Goal: Task Accomplishment & Management: Use online tool/utility

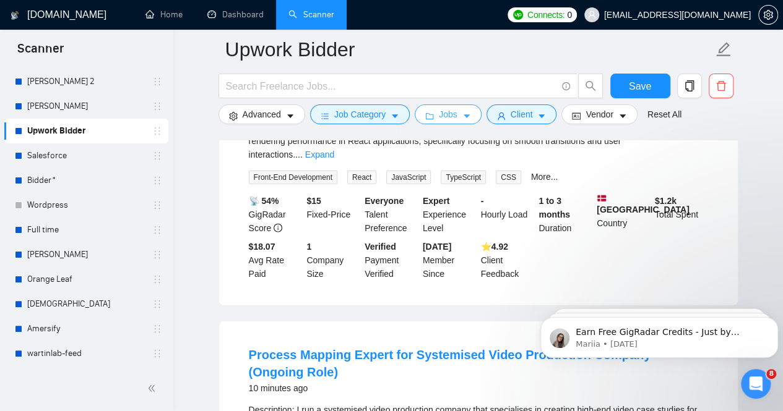
scroll to position [1575, 0]
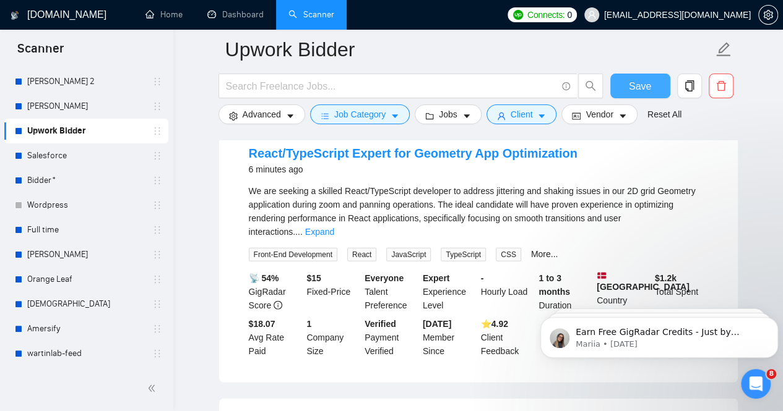
click at [629, 88] on button "Save" at bounding box center [640, 86] width 60 height 25
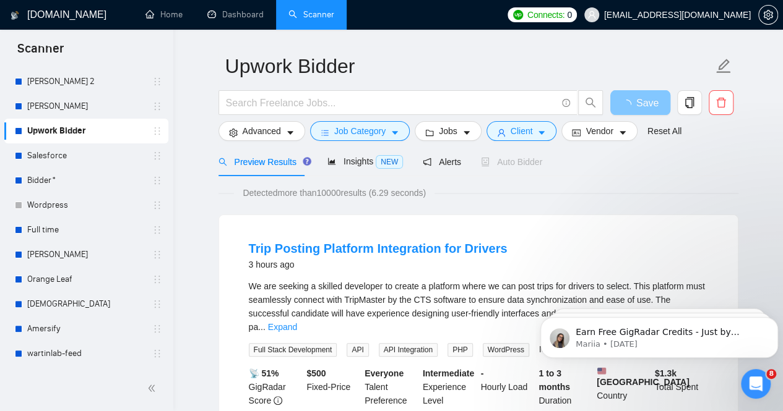
scroll to position [0, 0]
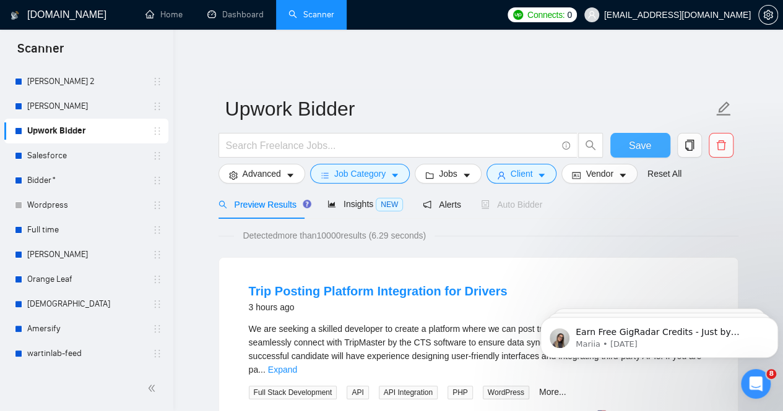
click at [643, 138] on span "Save" at bounding box center [640, 145] width 22 height 15
drag, startPoint x: 432, startPoint y: 196, endPoint x: 484, endPoint y: 196, distance: 52.6
click at [433, 200] on span "Alerts" at bounding box center [442, 205] width 38 height 10
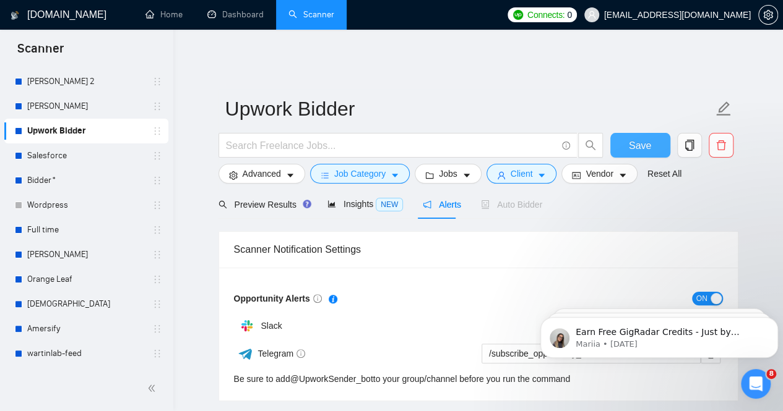
click at [637, 141] on span "Save" at bounding box center [640, 145] width 22 height 15
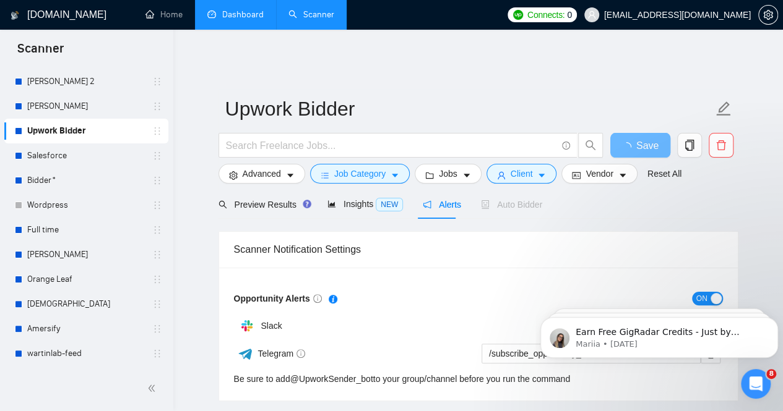
click at [236, 13] on link "Dashboard" at bounding box center [235, 14] width 56 height 11
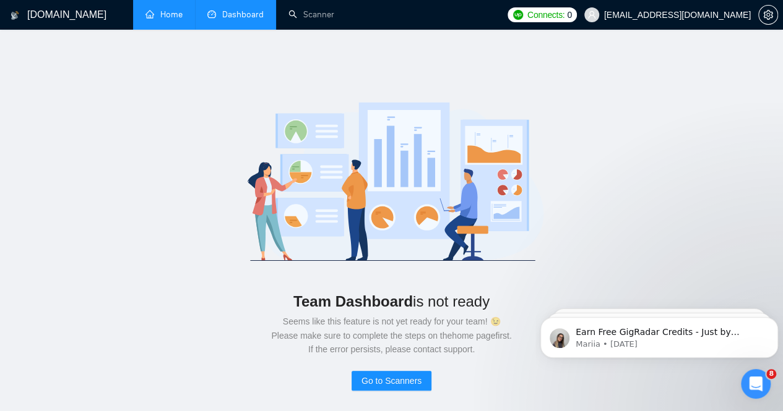
click at [163, 20] on link "Home" at bounding box center [163, 14] width 37 height 11
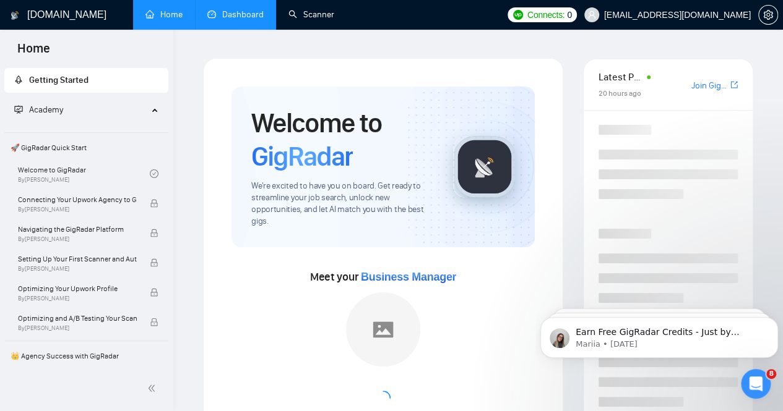
click at [308, 18] on link "Scanner" at bounding box center [311, 14] width 46 height 11
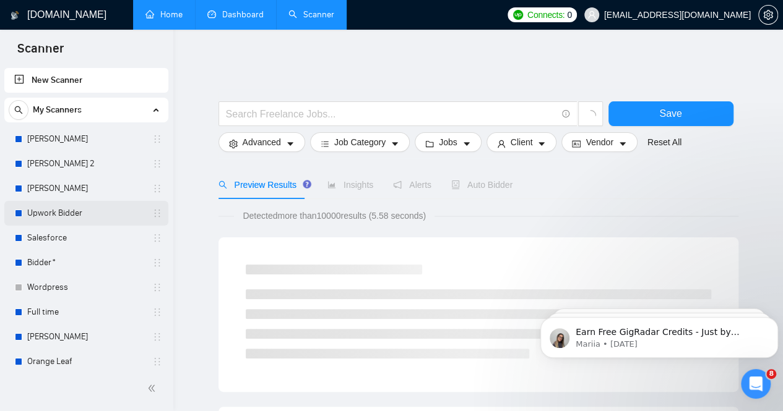
click at [54, 204] on link "Upwork Bidder" at bounding box center [86, 213] width 118 height 25
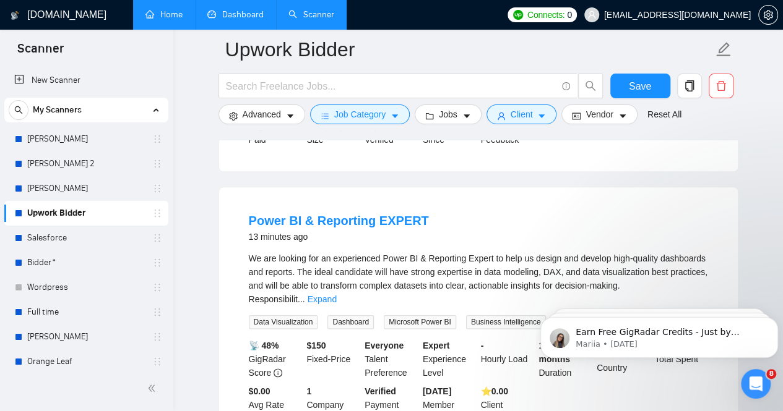
scroll to position [619, 0]
